Goal: Information Seeking & Learning: Learn about a topic

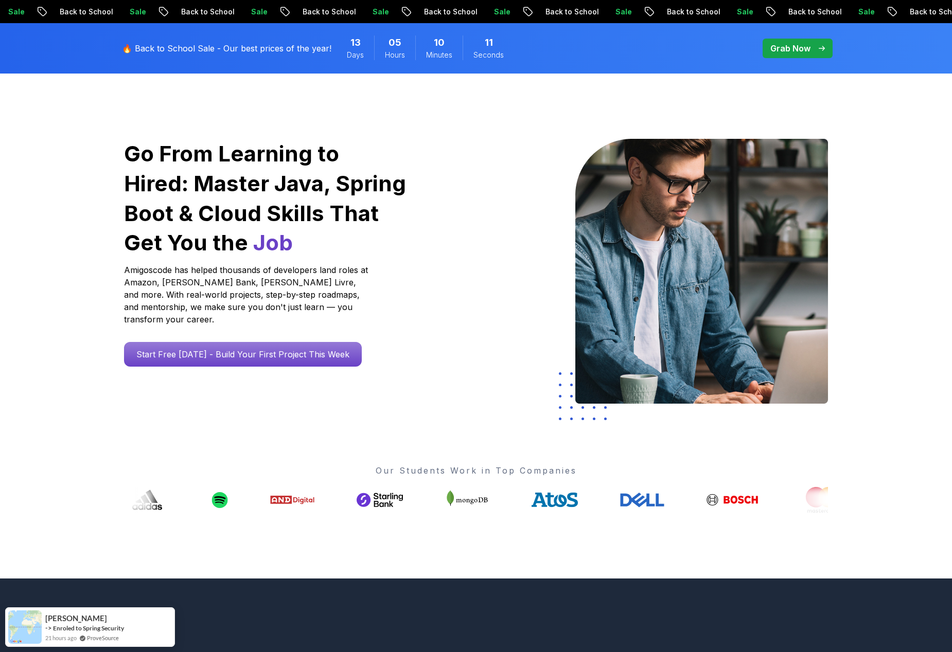
scroll to position [64, 0]
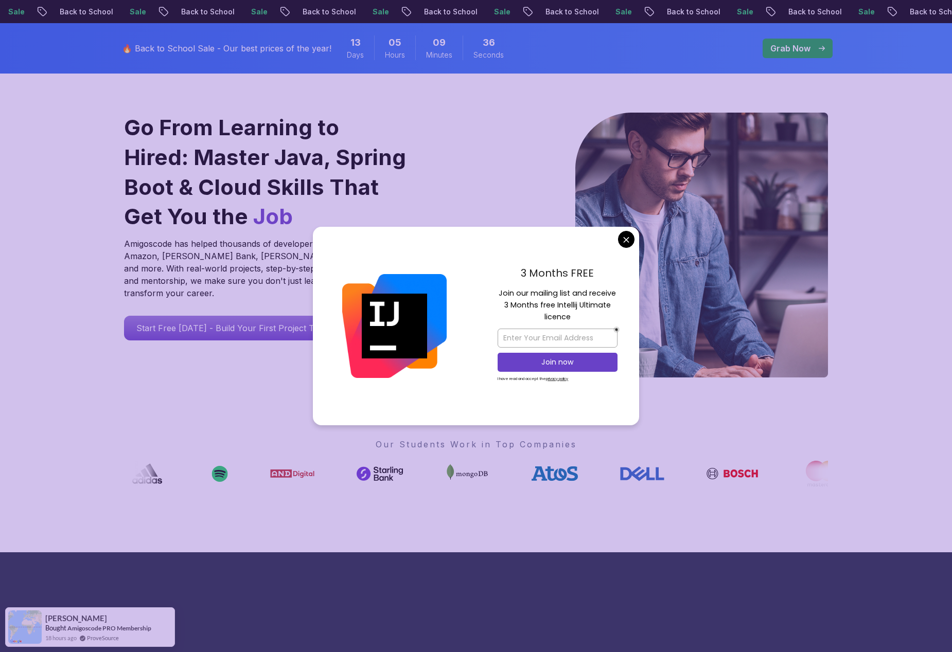
click at [116, 485] on div "Go From Learning to Hired: Master Java, Spring Boot & Cloud Skills That Get You…" at bounding box center [476, 300] width 720 height 506
click at [236, 351] on div "Go From Learning to Hired: Master Java, Spring Boot & Cloud Skills That Get You…" at bounding box center [266, 247] width 300 height 268
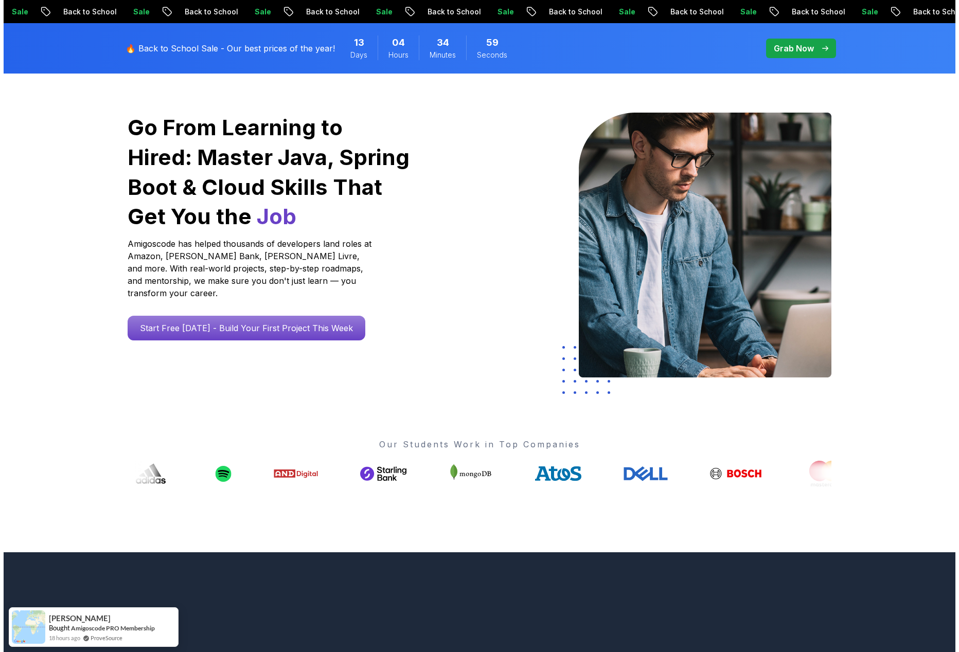
scroll to position [0, 0]
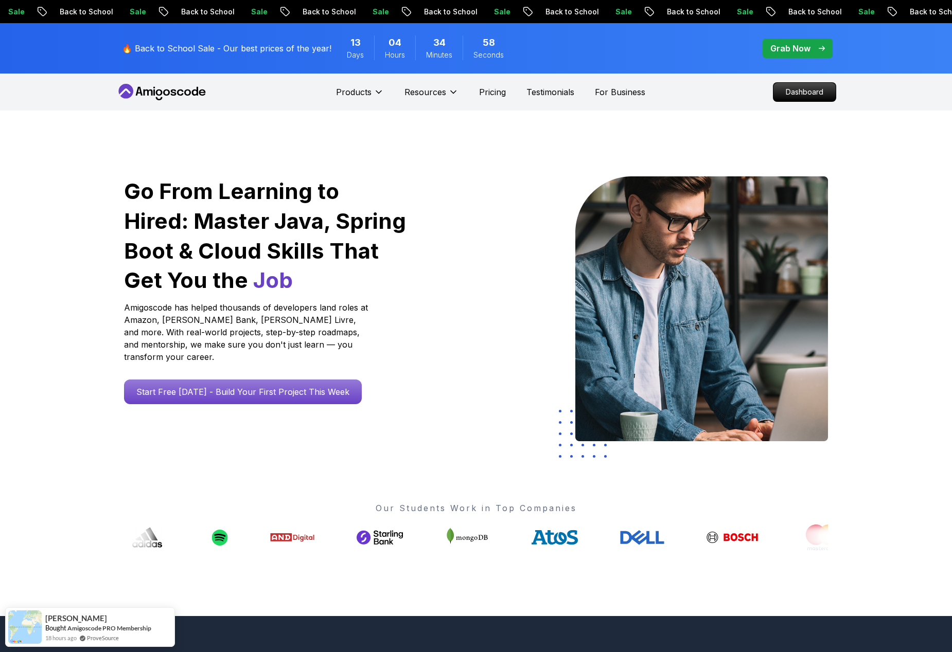
click at [159, 92] on icon at bounding box center [162, 92] width 93 height 16
click at [819, 81] on nav "Products Resources Pricing Testimonials For Business Dashboard" at bounding box center [476, 92] width 720 height 37
click at [811, 91] on p "Dashboard" at bounding box center [804, 91] width 59 height 17
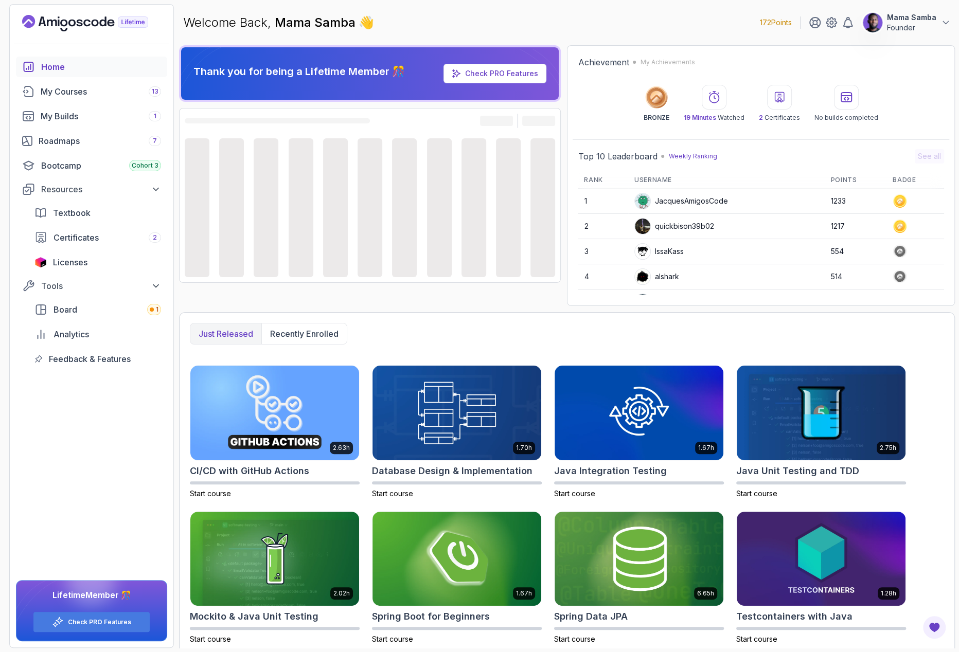
click at [895, 26] on p "Founder" at bounding box center [911, 28] width 49 height 10
click at [831, 24] on icon at bounding box center [831, 22] width 12 height 12
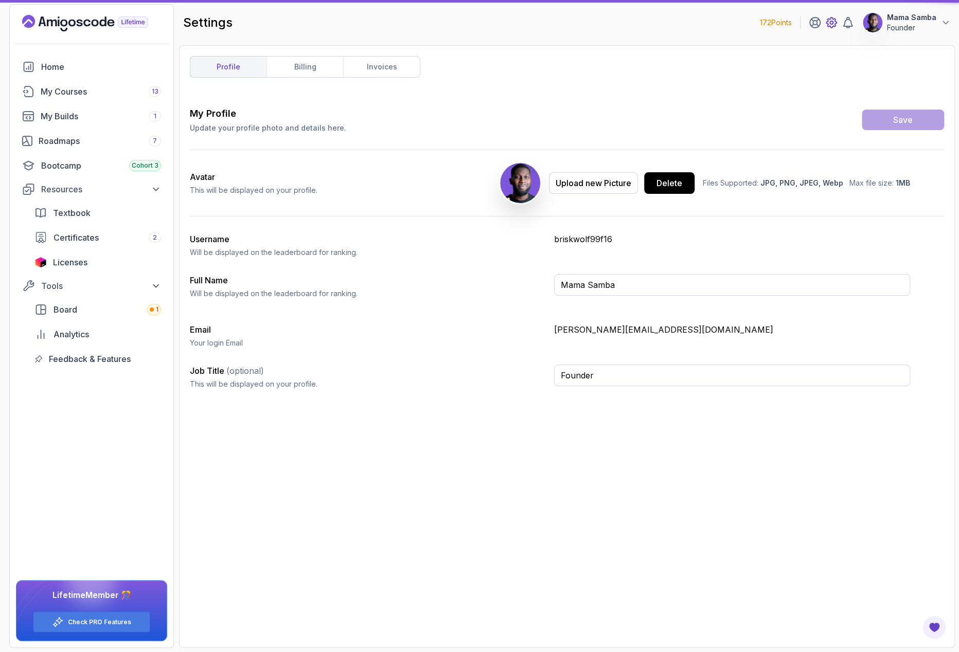
click at [831, 24] on icon at bounding box center [831, 22] width 12 height 12
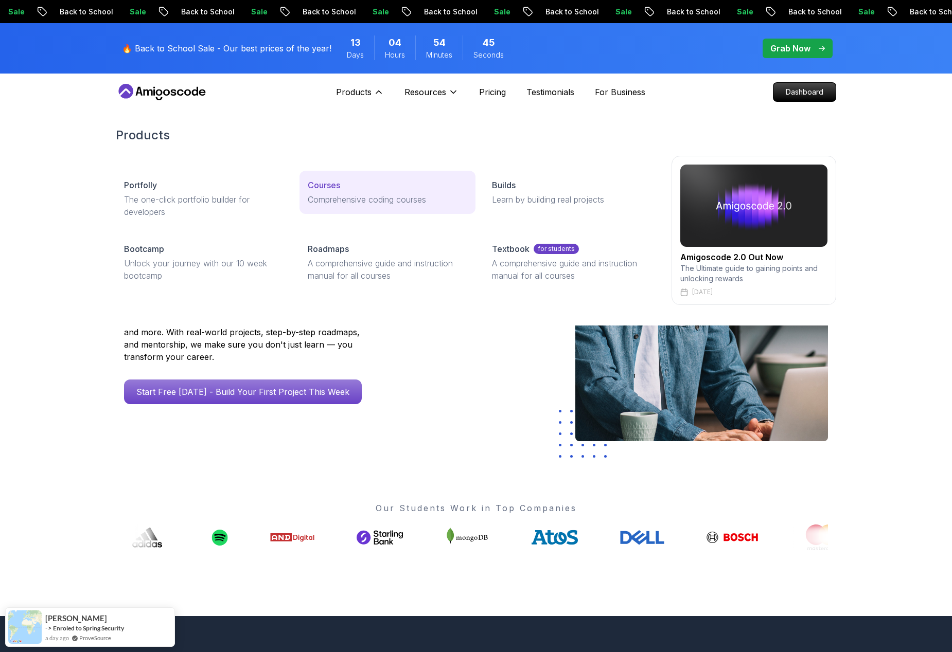
click at [330, 193] on p "Comprehensive coding courses" at bounding box center [387, 199] width 159 height 12
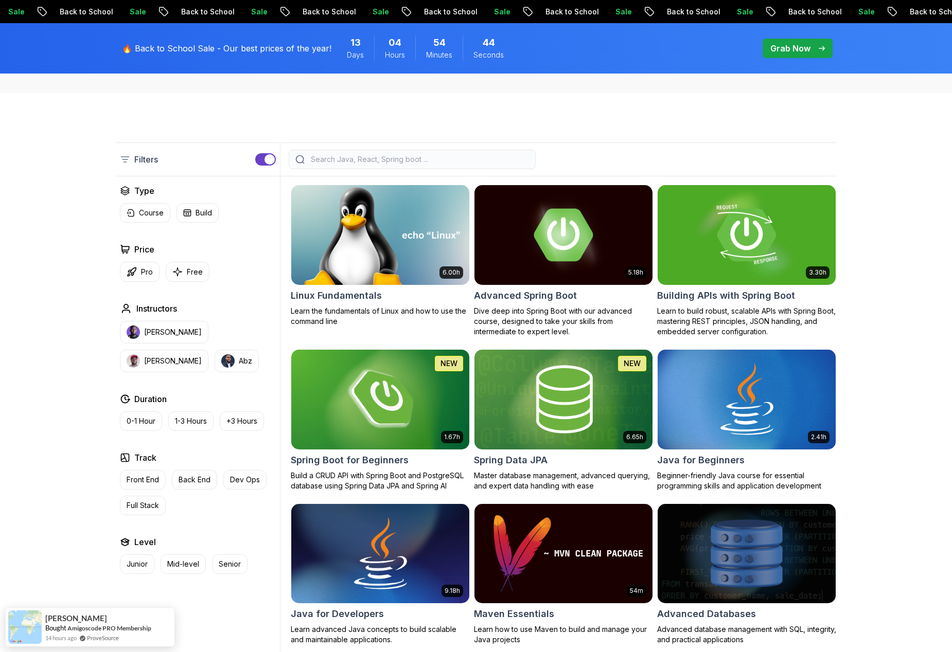
scroll to position [218, 0]
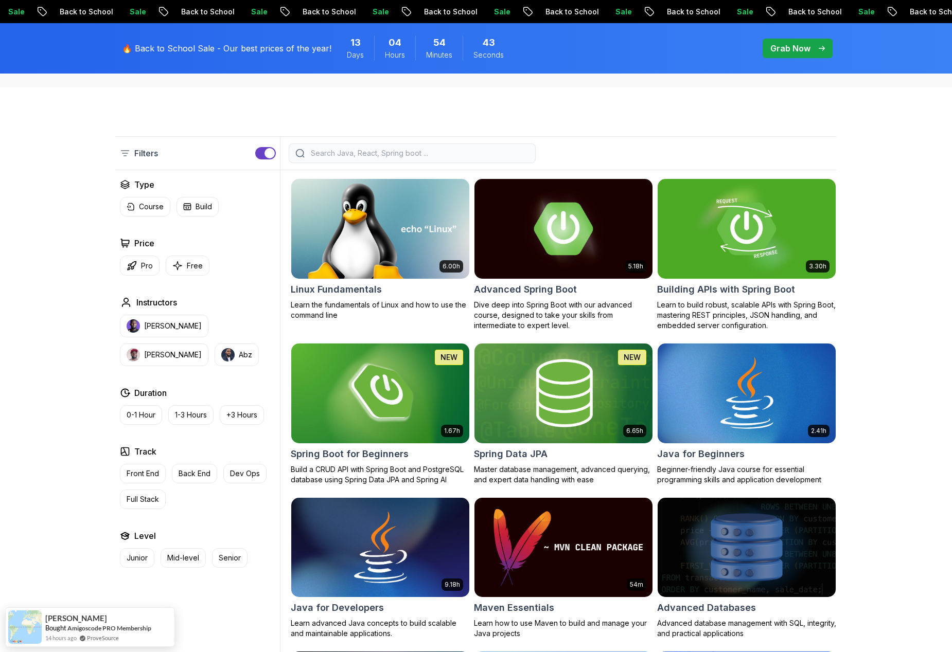
click at [417, 157] on input "search" at bounding box center [419, 153] width 220 height 10
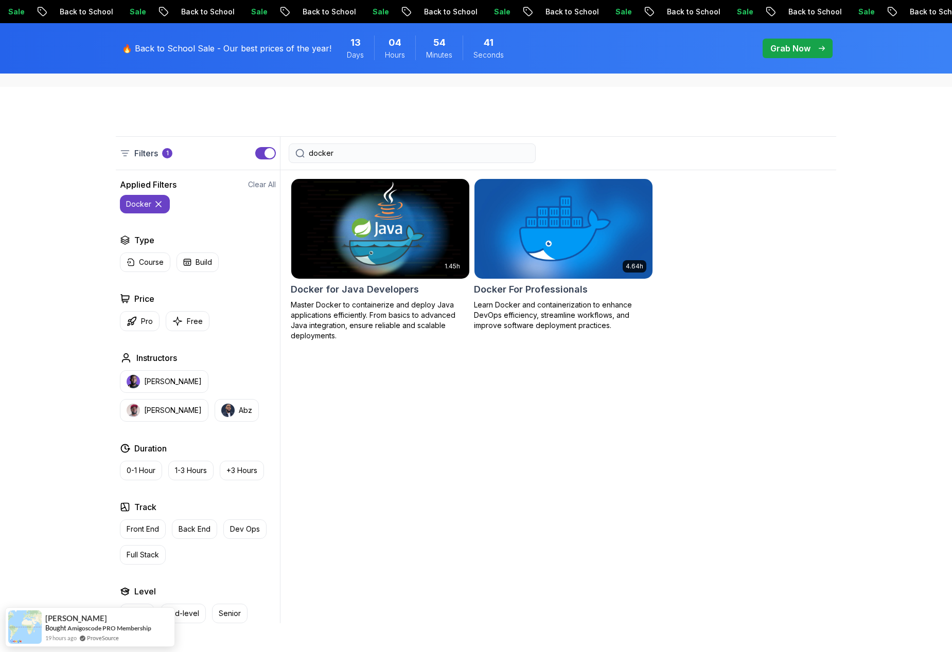
type input "docker"
click at [365, 274] on img at bounding box center [380, 228] width 187 height 104
